Goal: Task Accomplishment & Management: Use online tool/utility

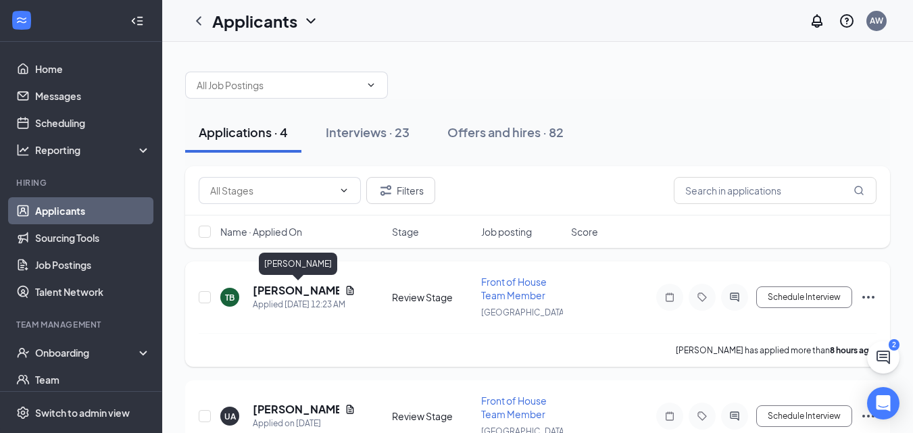
click at [303, 285] on h5 "[PERSON_NAME]" at bounding box center [296, 290] width 87 height 15
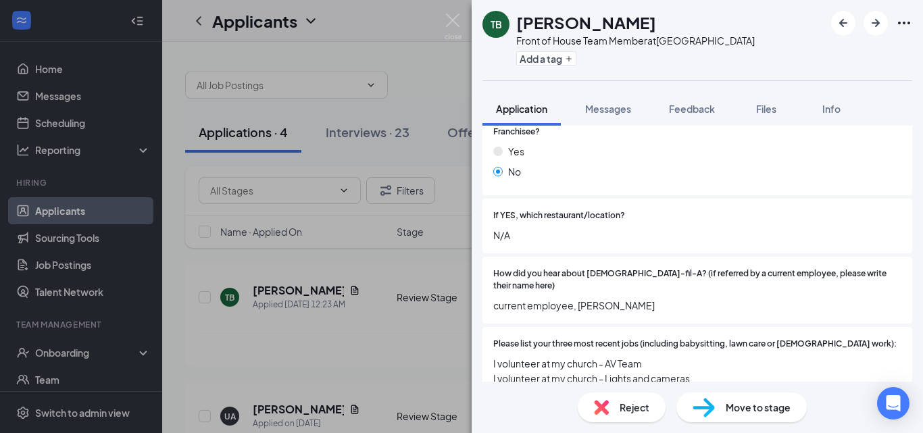
scroll to position [338, 0]
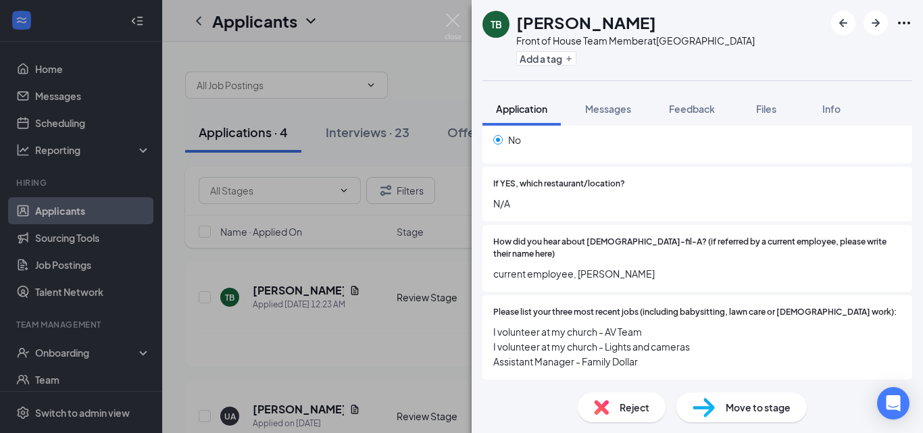
click at [708, 408] on img at bounding box center [704, 408] width 22 height 20
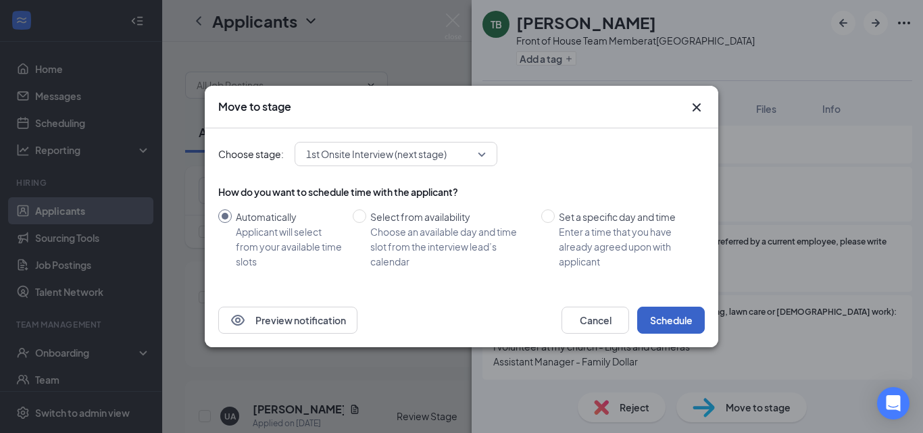
click at [688, 326] on button "Schedule" at bounding box center [671, 320] width 68 height 27
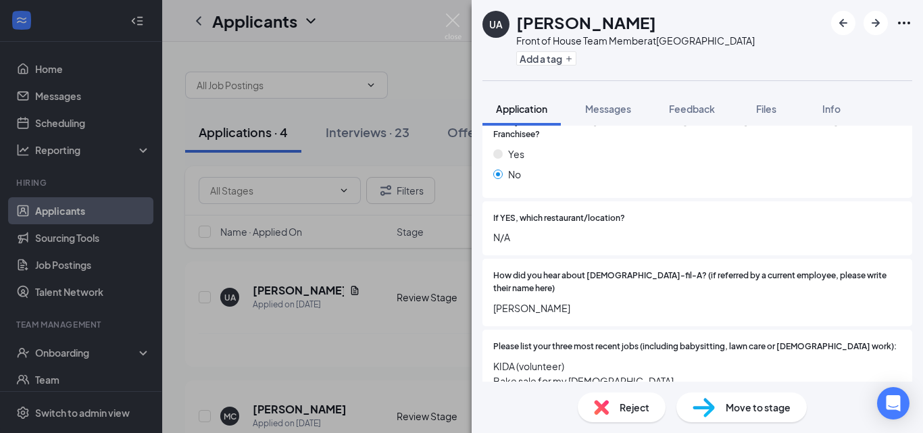
scroll to position [406, 0]
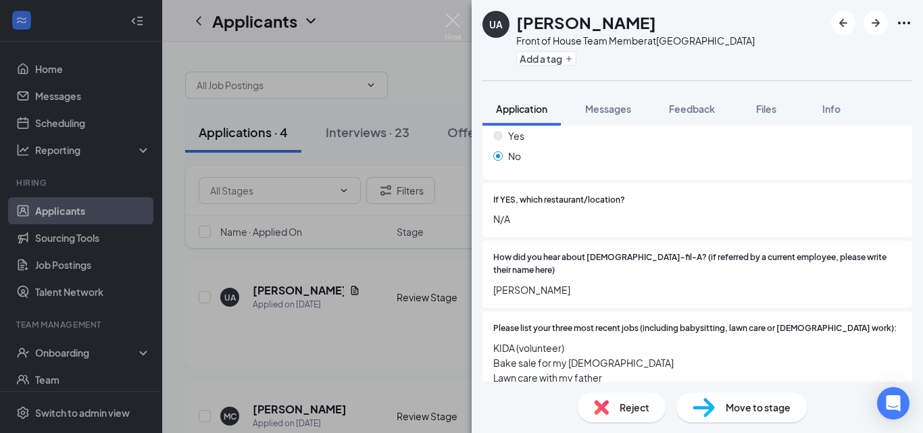
click at [703, 406] on img at bounding box center [704, 408] width 22 height 20
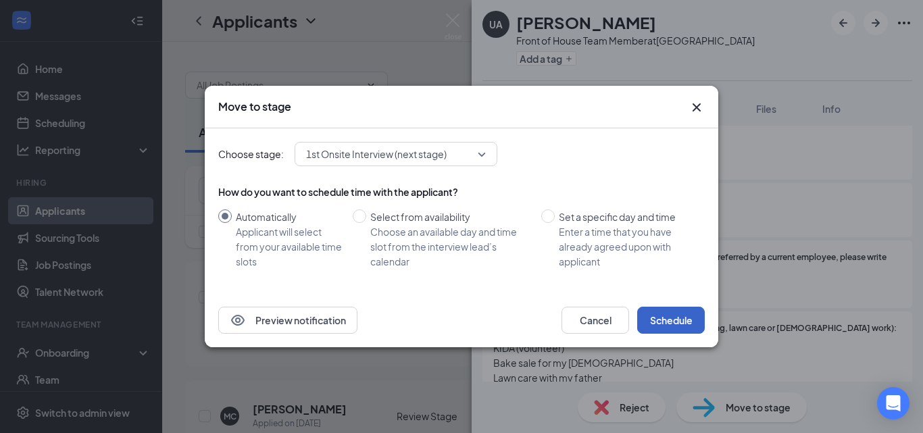
click at [688, 314] on button "Schedule" at bounding box center [671, 320] width 68 height 27
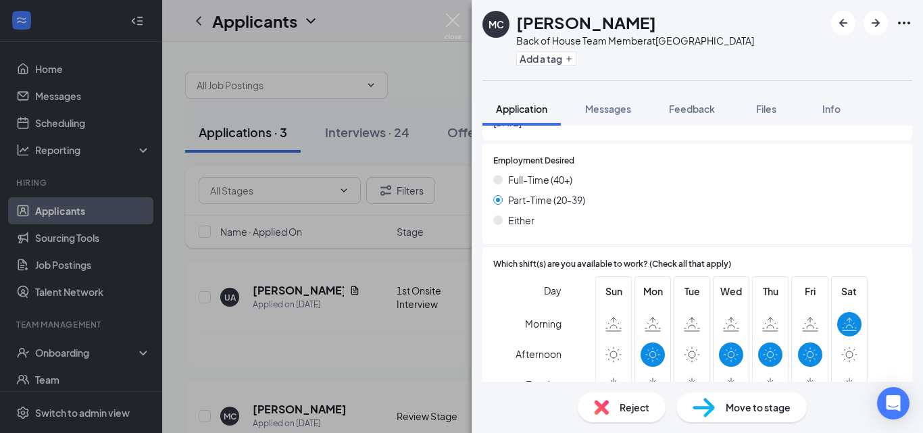
scroll to position [879, 0]
click at [754, 410] on span "Move to stage" at bounding box center [758, 407] width 65 height 15
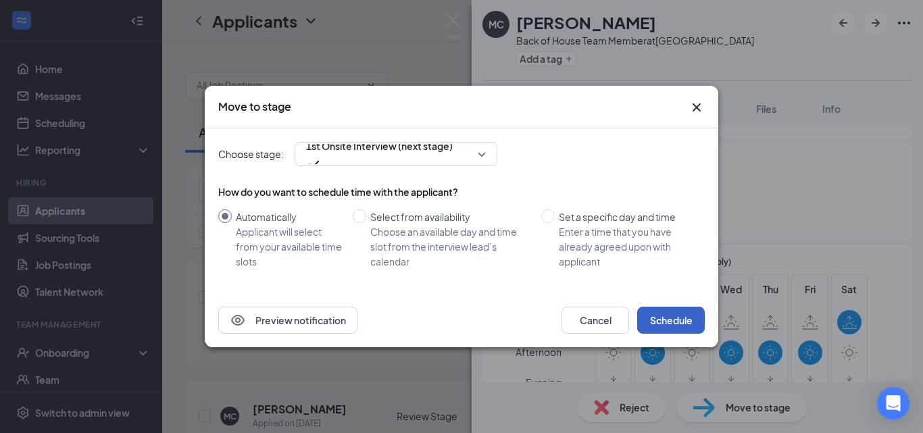
click at [687, 312] on button "Schedule" at bounding box center [671, 320] width 68 height 27
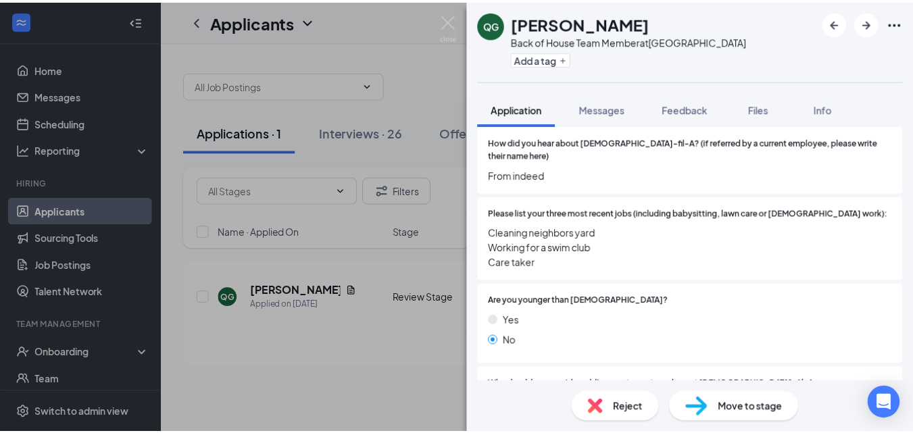
scroll to position [541, 0]
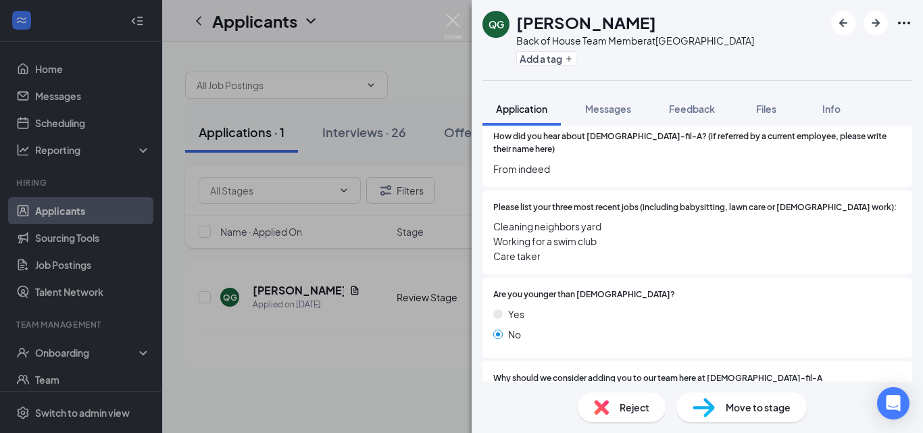
click at [712, 400] on img at bounding box center [704, 408] width 22 height 20
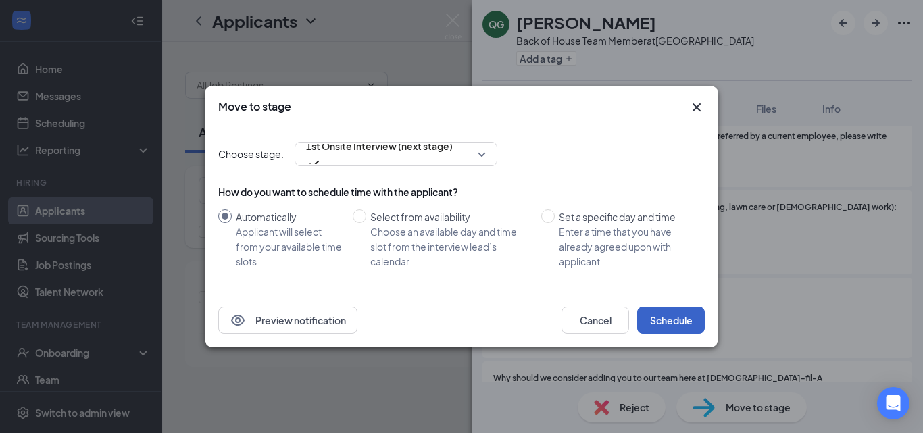
click at [682, 324] on button "Schedule" at bounding box center [671, 320] width 68 height 27
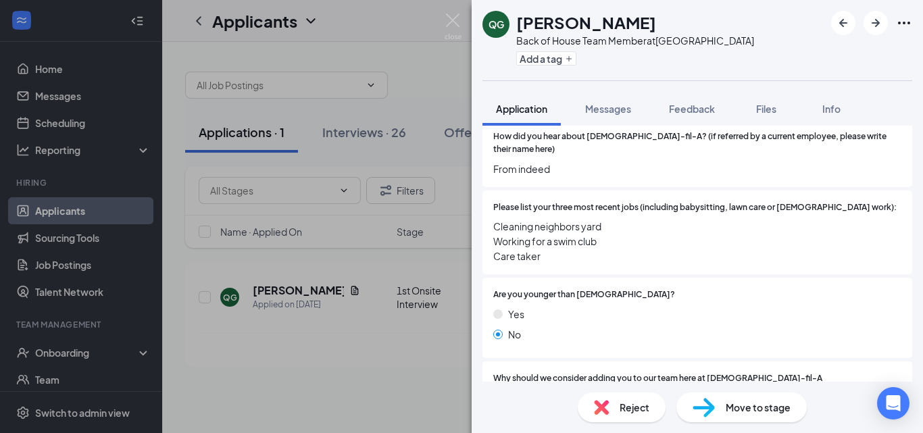
click at [738, 418] on div "Move to stage" at bounding box center [742, 408] width 130 height 30
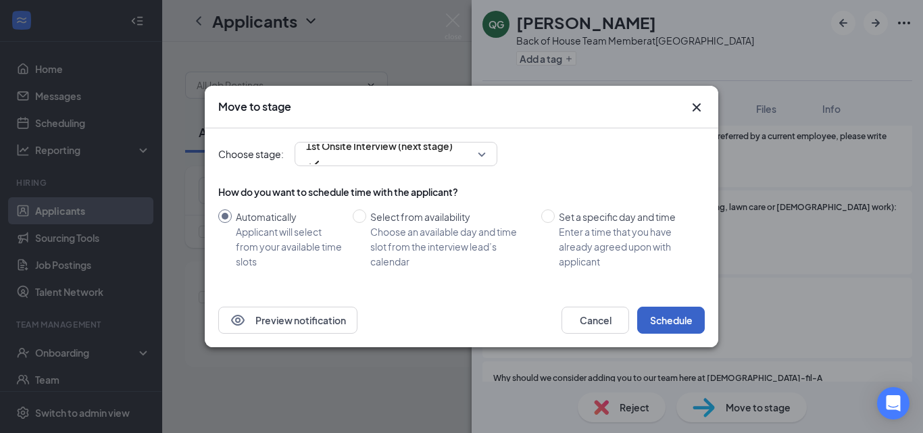
click at [686, 321] on button "Schedule" at bounding box center [671, 320] width 68 height 27
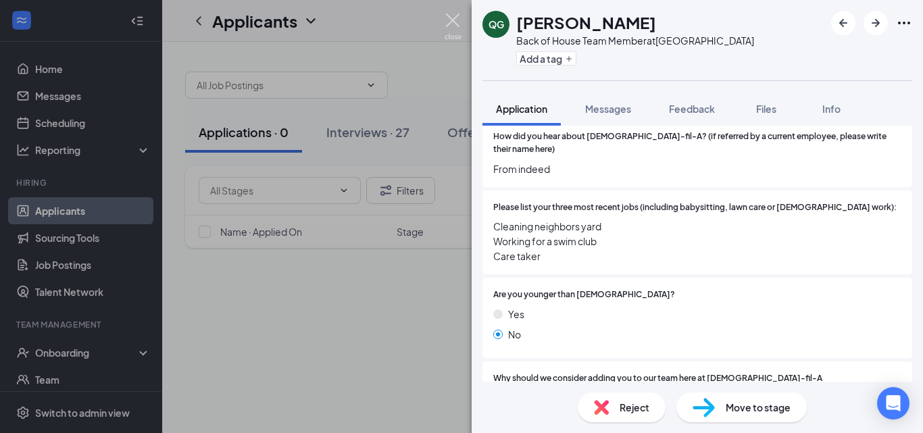
click at [448, 18] on img at bounding box center [453, 27] width 17 height 26
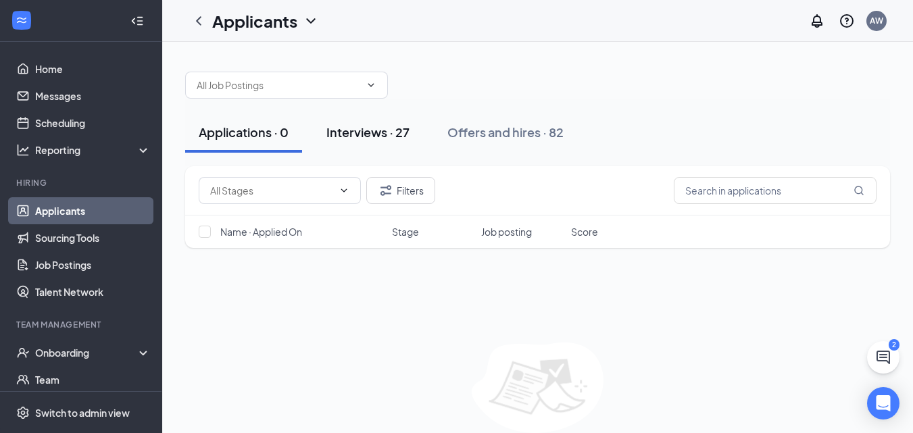
click at [379, 132] on div "Interviews · 27" at bounding box center [367, 132] width 83 height 17
